Goal: Task Accomplishment & Management: Manage account settings

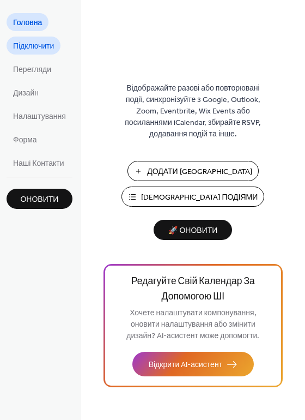
click at [31, 45] on span "Підключити" at bounding box center [33, 46] width 41 height 11
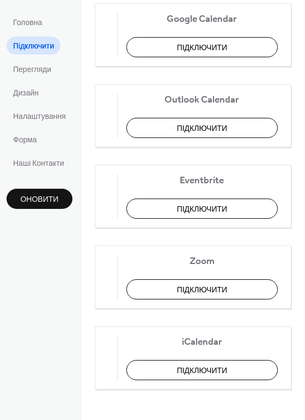
scroll to position [249, 0]
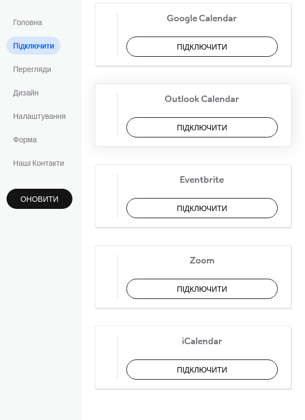
click at [33, 65] on span "Перегляди" at bounding box center [32, 69] width 38 height 11
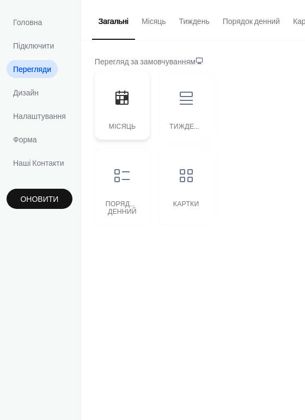
click at [127, 107] on icon at bounding box center [121, 97] width 17 height 17
click at [145, 23] on button "Місяць" at bounding box center [154, 19] width 38 height 39
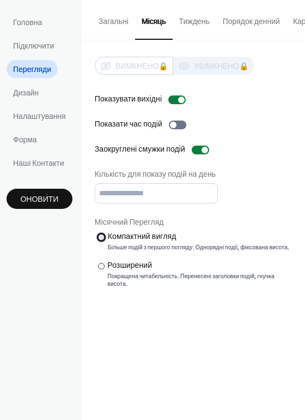
click at [101, 236] on div at bounding box center [101, 237] width 7 height 7
click at [189, 26] on button "Тиждень" at bounding box center [195, 19] width 44 height 39
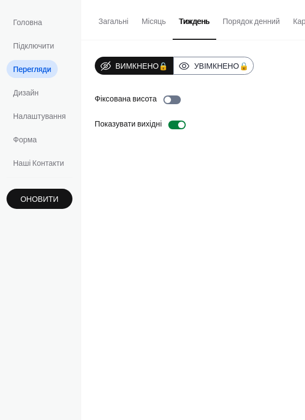
click at [265, 21] on button "Порядок денний" at bounding box center [252, 19] width 70 height 39
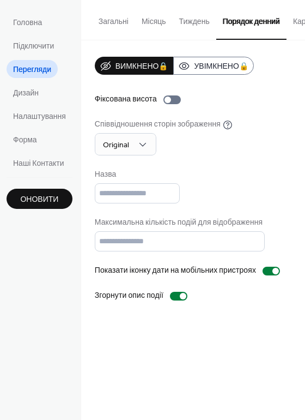
drag, startPoint x: 269, startPoint y: 37, endPoint x: 296, endPoint y: 37, distance: 26.7
click at [296, 38] on div "Загальні Місяць Тиждень Порядок денний Картки" at bounding box center [193, 20] width 224 height 40
click at [293, 21] on button "Картки" at bounding box center [305, 19] width 37 height 39
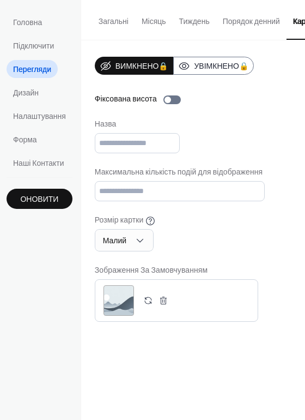
click at [109, 19] on button "Загальні" at bounding box center [113, 19] width 43 height 39
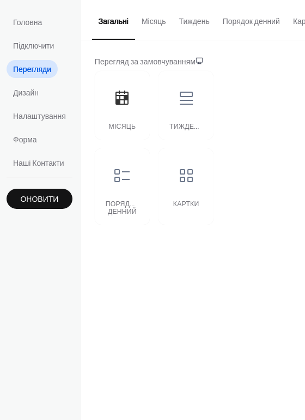
click at [145, 23] on button "Місяць" at bounding box center [154, 19] width 38 height 39
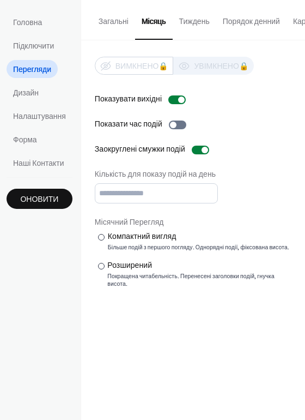
click at [182, 22] on button "Тиждень" at bounding box center [195, 19] width 44 height 39
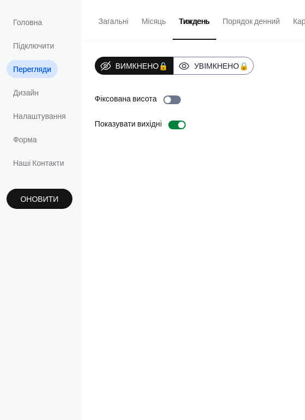
click at [110, 22] on button "Загальні" at bounding box center [113, 19] width 43 height 39
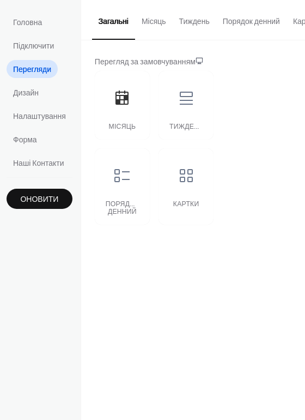
click at [149, 23] on button "Місяць" at bounding box center [154, 19] width 38 height 39
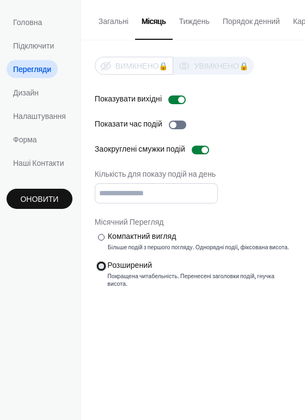
click at [119, 269] on div "Розширений" at bounding box center [198, 265] width 182 height 11
click at [193, 16] on button "Тиждень" at bounding box center [195, 19] width 44 height 39
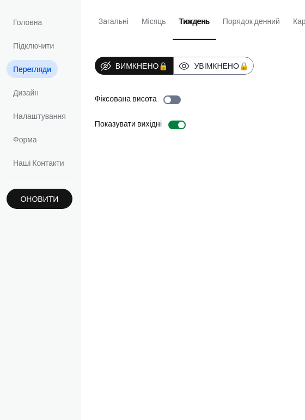
click at [238, 26] on button "Порядок денний" at bounding box center [252, 19] width 70 height 39
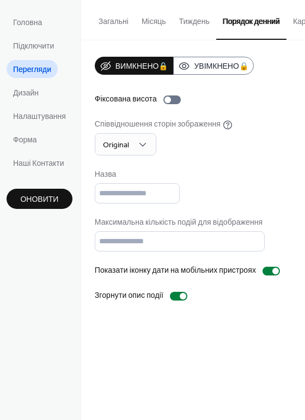
click at [187, 20] on button "Тиждень" at bounding box center [195, 19] width 44 height 39
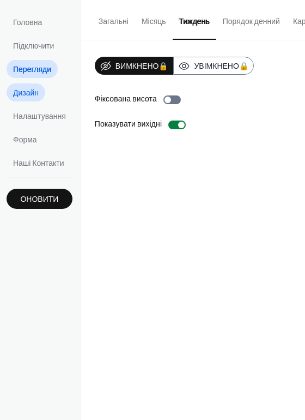
click at [26, 95] on span "Дизайн" at bounding box center [26, 93] width 26 height 11
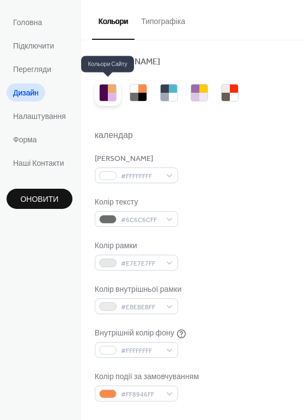
click at [107, 89] on div at bounding box center [104, 89] width 8 height 8
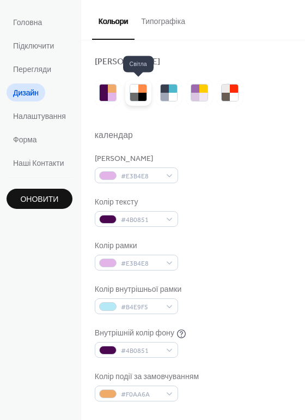
click at [134, 91] on div at bounding box center [134, 89] width 8 height 8
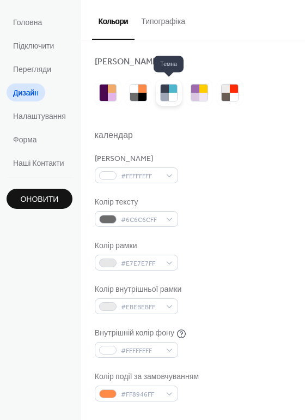
click at [159, 91] on div at bounding box center [169, 93] width 26 height 26
click at [187, 93] on div at bounding box center [200, 93] width 26 height 26
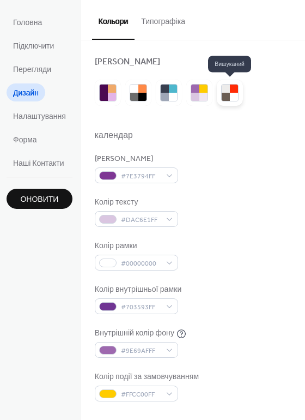
click at [224, 93] on div at bounding box center [226, 97] width 8 height 8
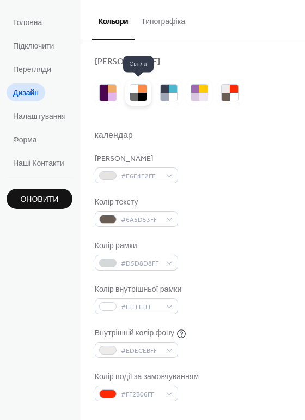
click at [139, 94] on div at bounding box center [143, 97] width 8 height 8
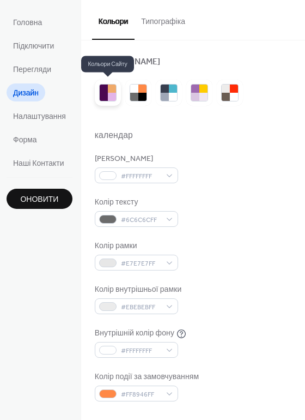
click at [115, 94] on div at bounding box center [112, 97] width 8 height 8
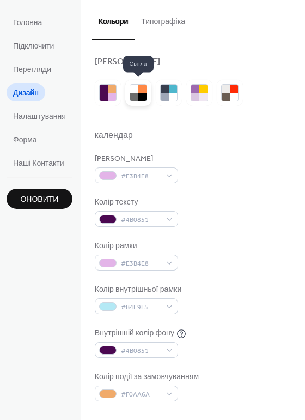
click at [135, 88] on div at bounding box center [134, 89] width 8 height 8
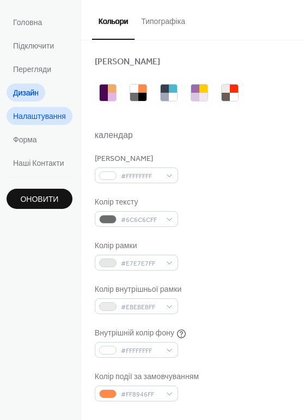
click at [52, 108] on link "Налаштування" at bounding box center [40, 116] width 66 height 18
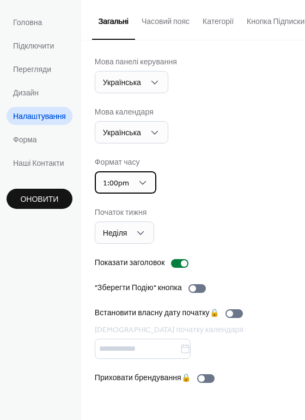
click at [135, 183] on div "1:00pm" at bounding box center [126, 182] width 62 height 22
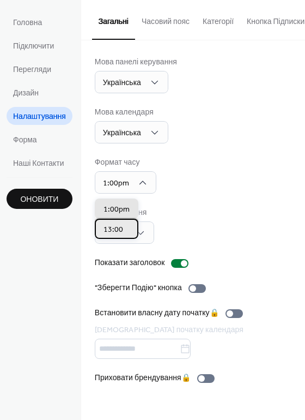
click at [121, 230] on span "13:00" at bounding box center [114, 229] width 20 height 11
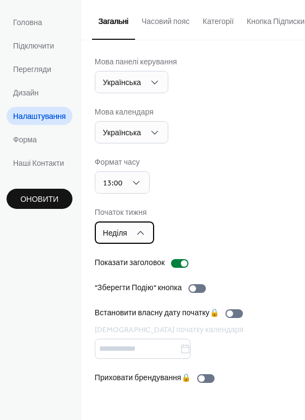
click at [136, 235] on div "Неділя" at bounding box center [125, 232] width 60 height 22
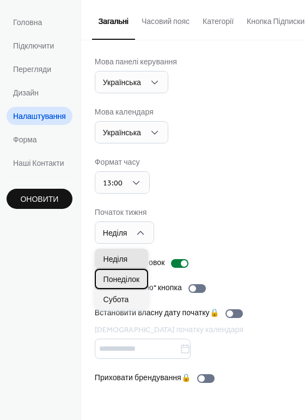
click at [126, 278] on span "Понеділок" at bounding box center [122, 279] width 37 height 11
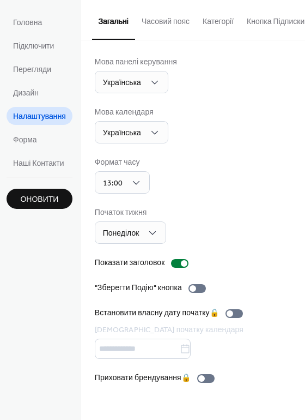
click at [29, 129] on ul "Головна Підключити Перегляди Дизайн Налаштування Форма Наші Контакти" at bounding box center [40, 92] width 66 height 159
click at [29, 137] on span "Форма" at bounding box center [25, 140] width 24 height 11
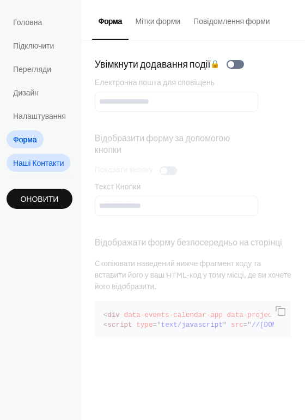
click at [34, 164] on span "Наші Контакти" at bounding box center [38, 163] width 51 height 11
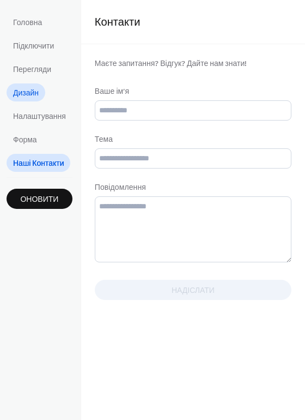
click at [34, 93] on span "Дизайн" at bounding box center [26, 93] width 26 height 11
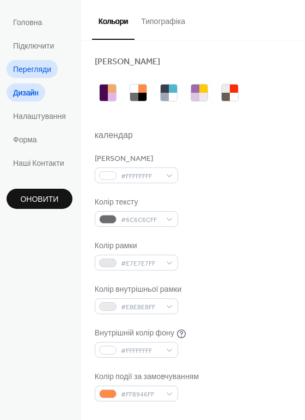
click at [34, 65] on span "Перегляди" at bounding box center [32, 69] width 38 height 11
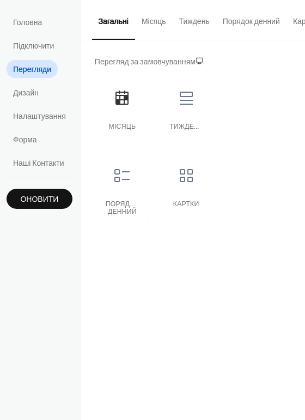
click at [200, 23] on button "Тиждень" at bounding box center [195, 19] width 44 height 39
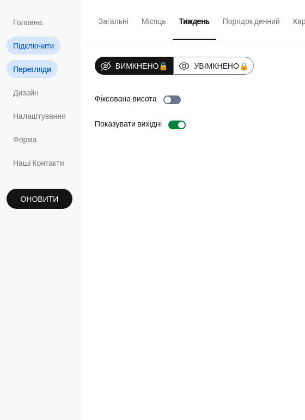
click at [25, 46] on span "Підключити" at bounding box center [33, 46] width 41 height 11
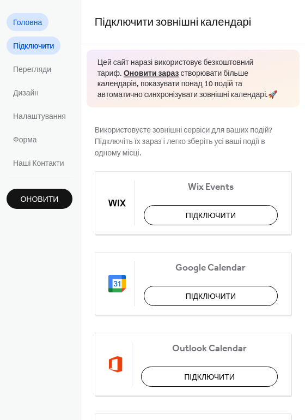
click at [28, 30] on link "Головна" at bounding box center [28, 22] width 42 height 18
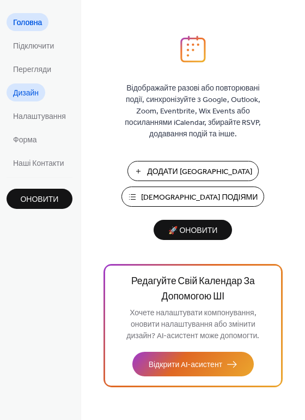
click at [27, 93] on span "Дизайн" at bounding box center [26, 93] width 26 height 11
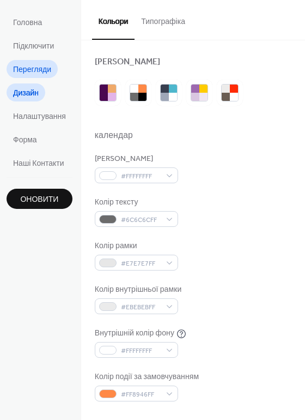
click at [26, 67] on span "Перегляди" at bounding box center [32, 69] width 38 height 11
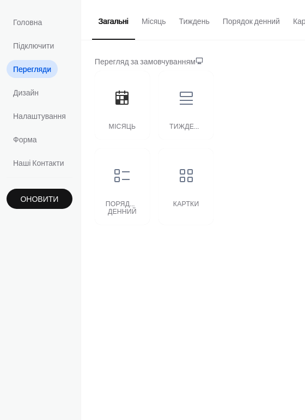
click at [174, 27] on button "Тиждень" at bounding box center [195, 19] width 44 height 39
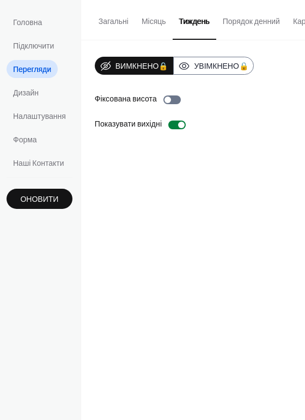
click at [34, 196] on span "Оновити" at bounding box center [39, 199] width 38 height 11
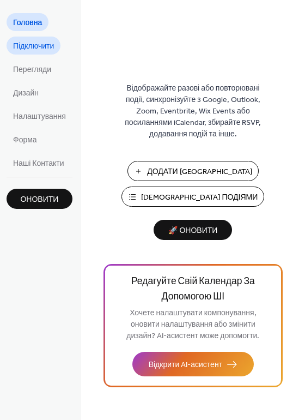
click at [41, 47] on span "Підключити" at bounding box center [33, 46] width 41 height 11
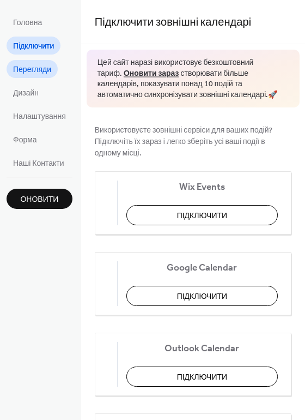
click at [46, 66] on span "Перегляди" at bounding box center [32, 69] width 38 height 11
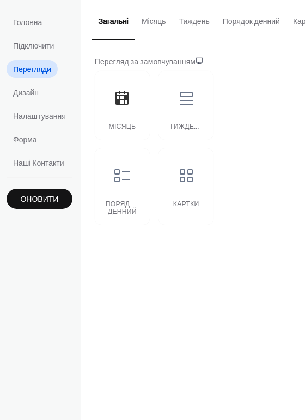
click at [183, 24] on button "Тиждень" at bounding box center [195, 19] width 44 height 39
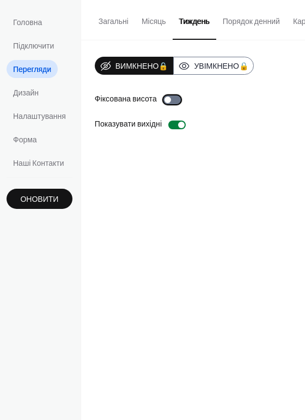
click at [171, 104] on div at bounding box center [172, 99] width 17 height 9
